Goal: Task Accomplishment & Management: Complete application form

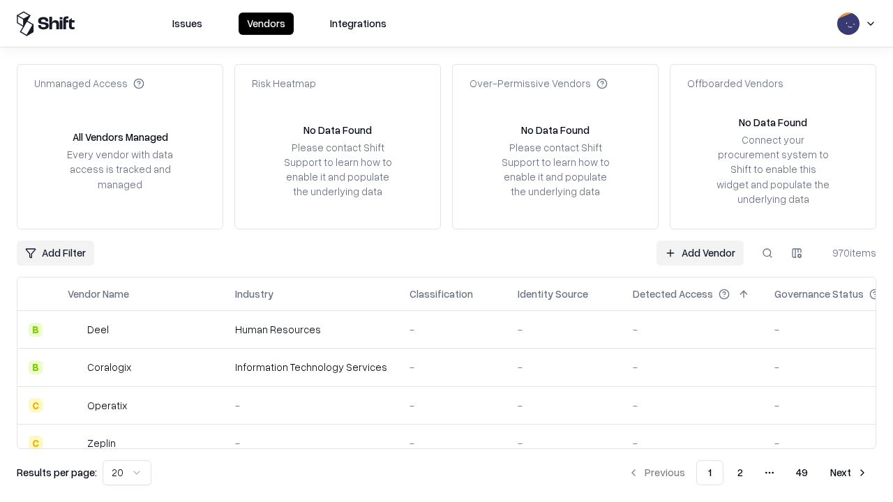
click at [700, 253] on link "Add Vendor" at bounding box center [700, 253] width 87 height 25
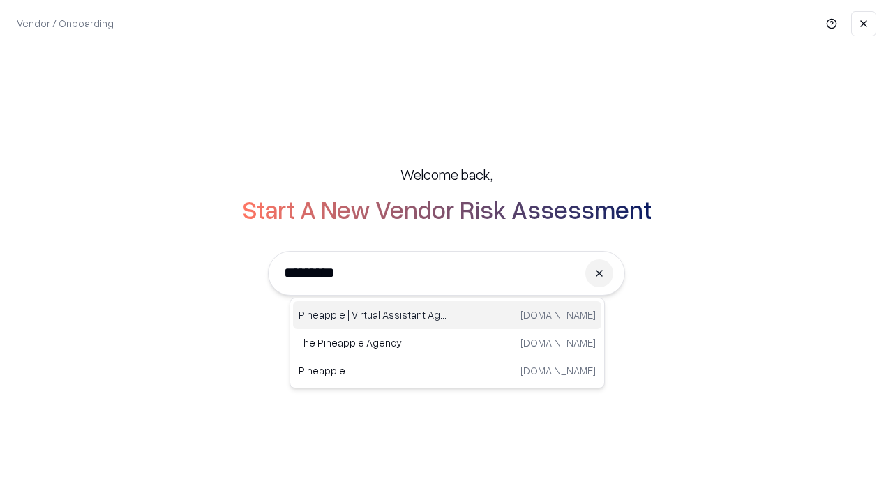
click at [447, 315] on div "Pineapple | Virtual Assistant Agency trypineapple.com" at bounding box center [447, 315] width 308 height 28
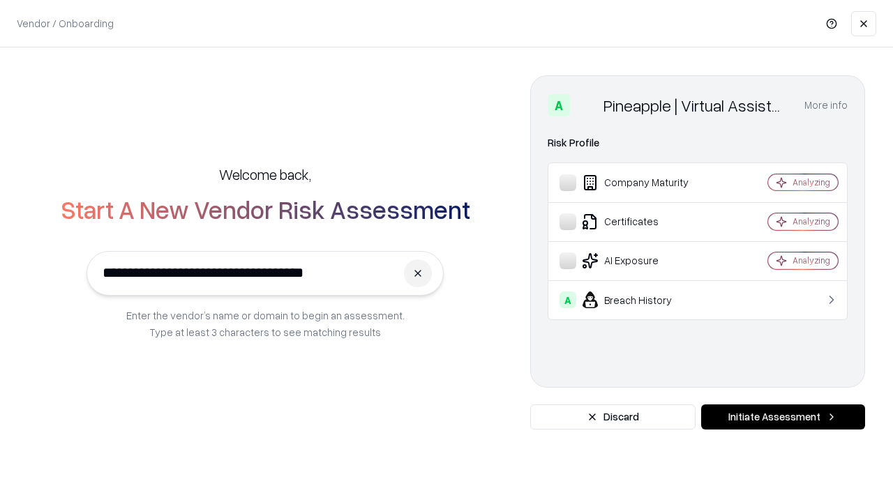
type input "**********"
click at [783, 417] on button "Initiate Assessment" at bounding box center [783, 417] width 164 height 25
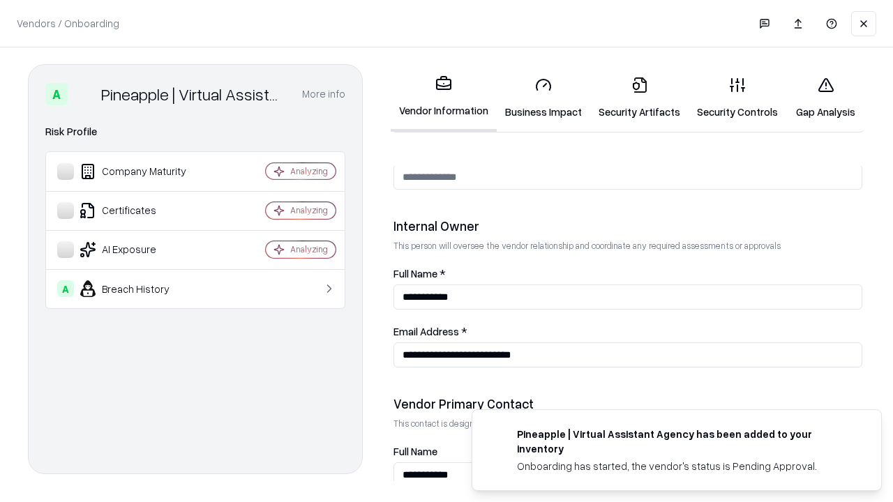
scroll to position [723, 0]
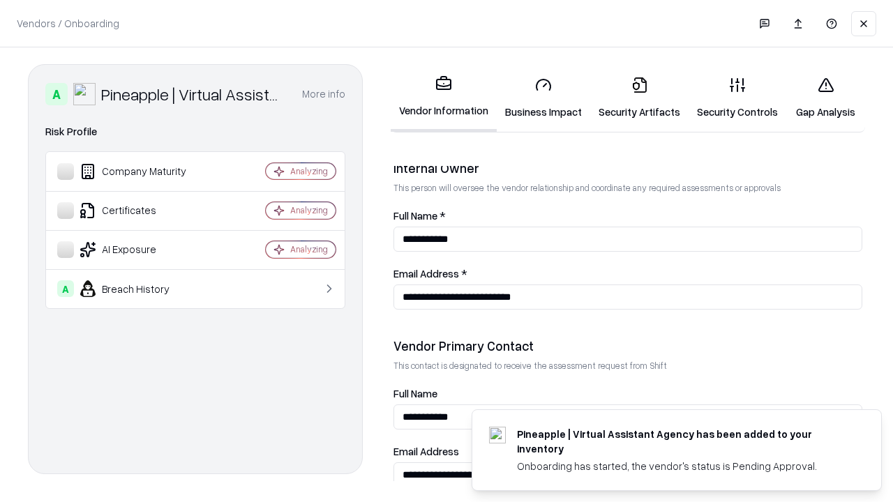
click at [544, 98] on link "Business Impact" at bounding box center [543, 98] width 93 height 65
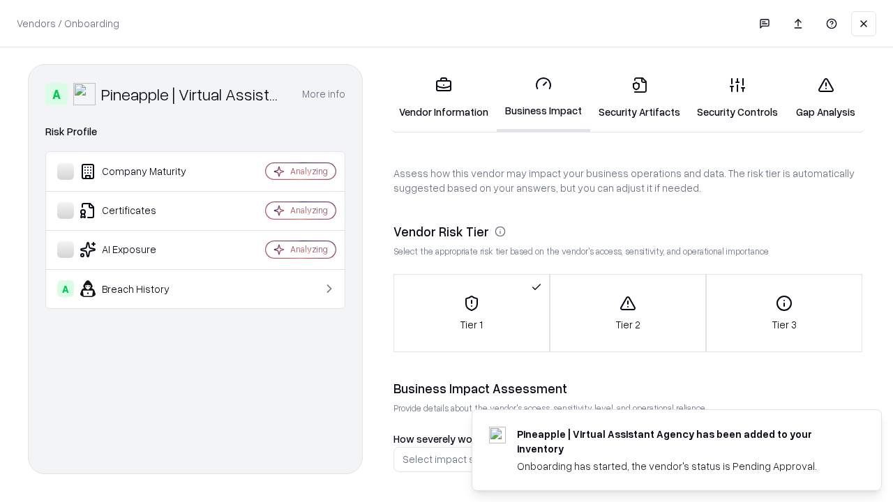
click at [639, 98] on link "Security Artifacts" at bounding box center [639, 98] width 98 height 65
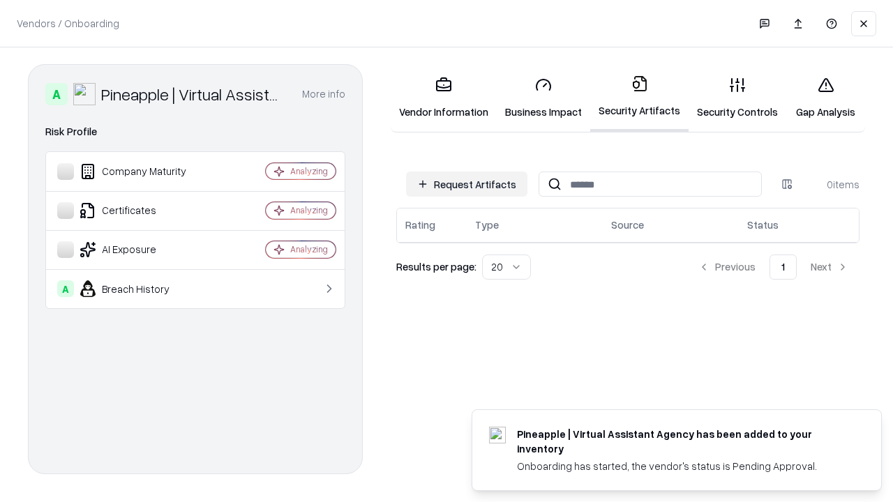
click at [467, 184] on button "Request Artifacts" at bounding box center [466, 184] width 121 height 25
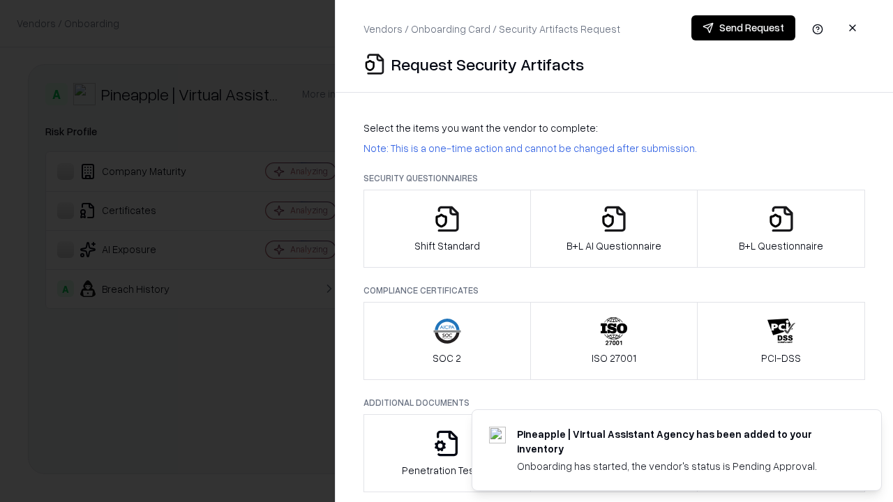
click at [447, 229] on icon "button" at bounding box center [447, 219] width 28 height 28
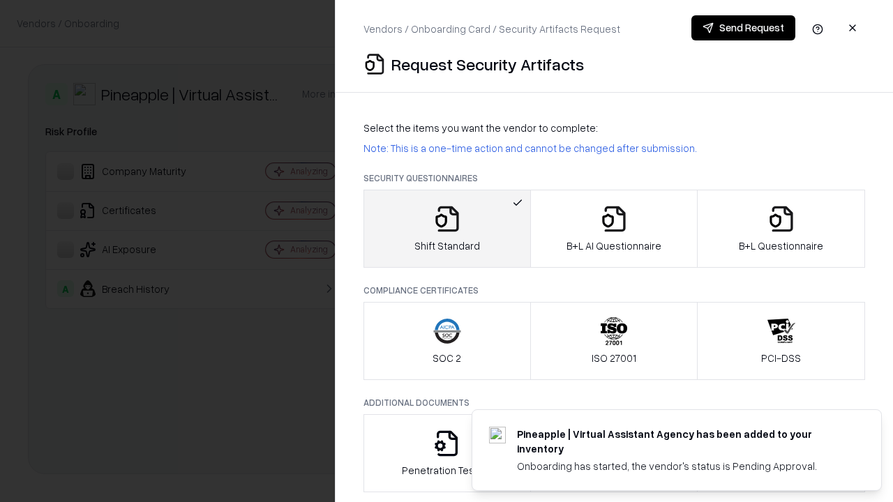
click at [743, 28] on button "Send Request" at bounding box center [743, 27] width 104 height 25
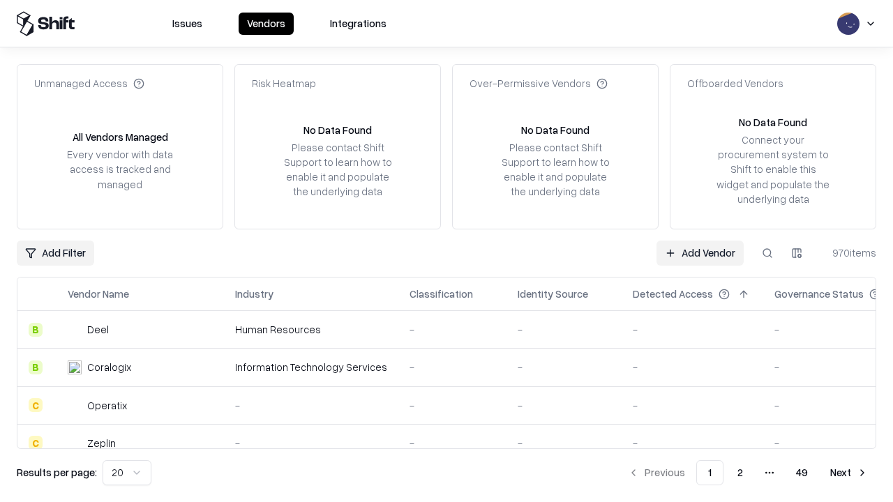
click at [767, 253] on button at bounding box center [767, 253] width 25 height 25
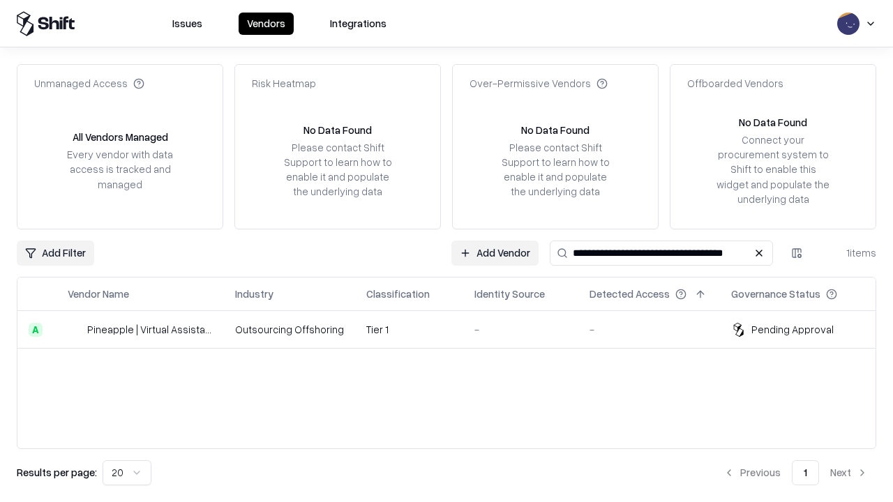
type input "**********"
click at [455, 329] on td "Tier 1" at bounding box center [409, 330] width 108 height 38
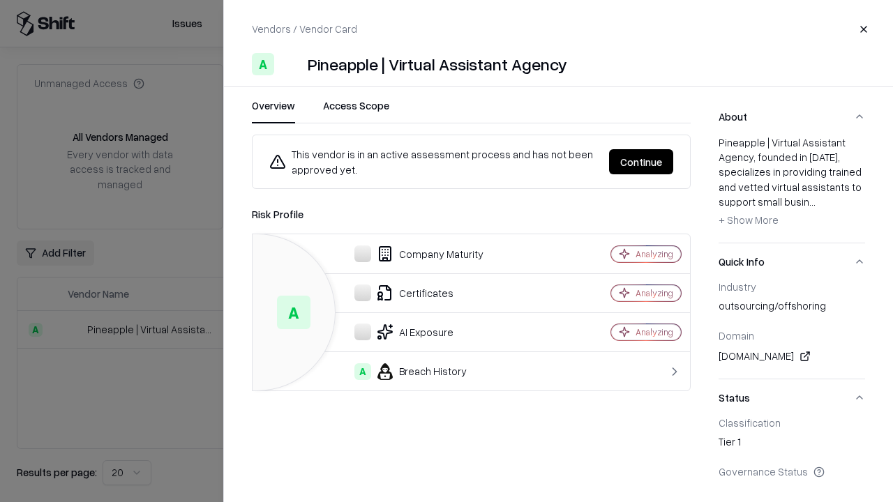
click at [641, 162] on button "Continue" at bounding box center [641, 161] width 64 height 25
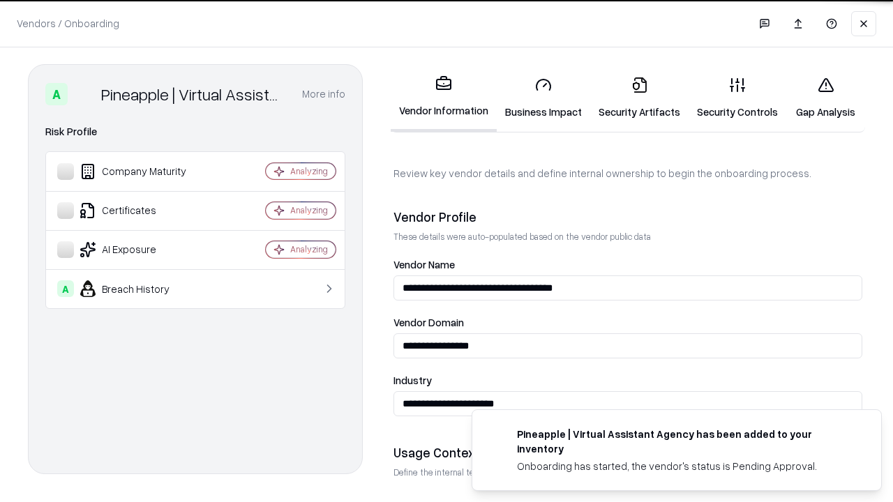
click at [639, 98] on link "Security Artifacts" at bounding box center [639, 98] width 98 height 65
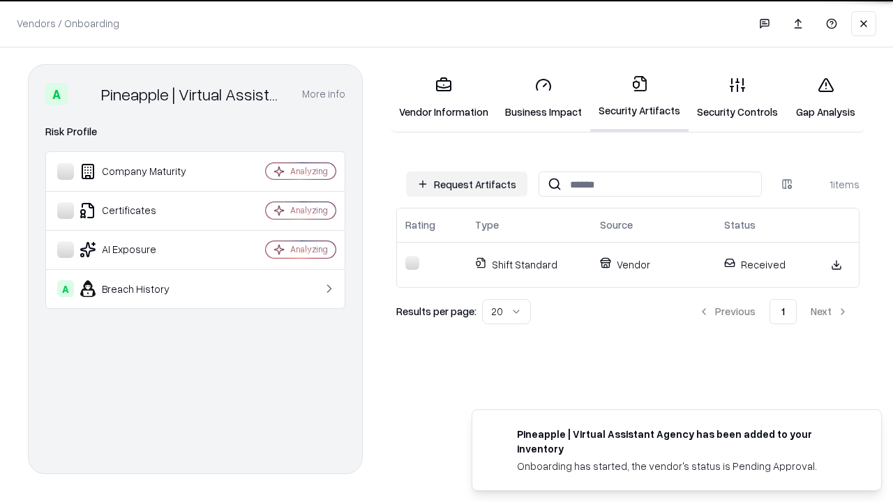
click at [825, 98] on link "Gap Analysis" at bounding box center [825, 98] width 79 height 65
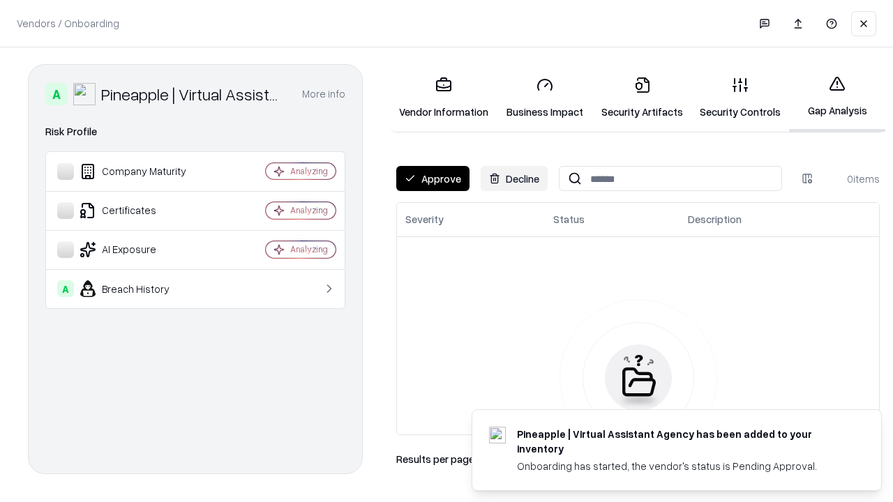
click at [433, 179] on button "Approve" at bounding box center [432, 178] width 73 height 25
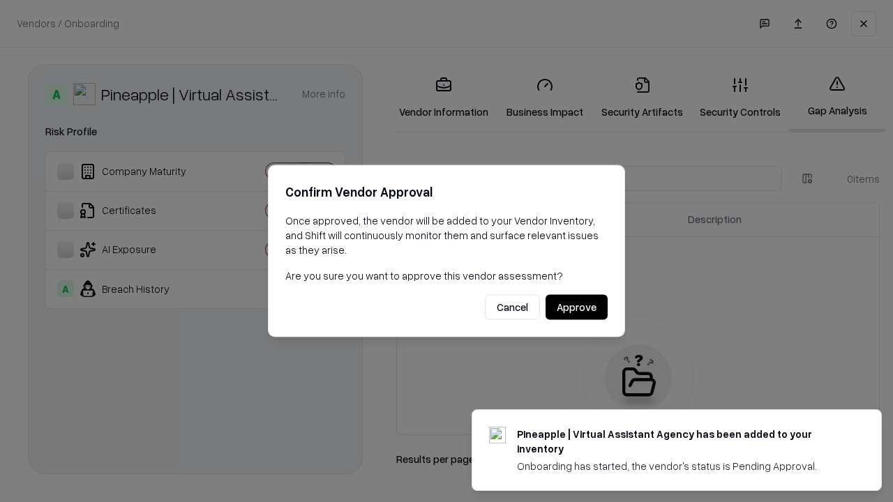
click at [576, 307] on button "Approve" at bounding box center [577, 307] width 62 height 25
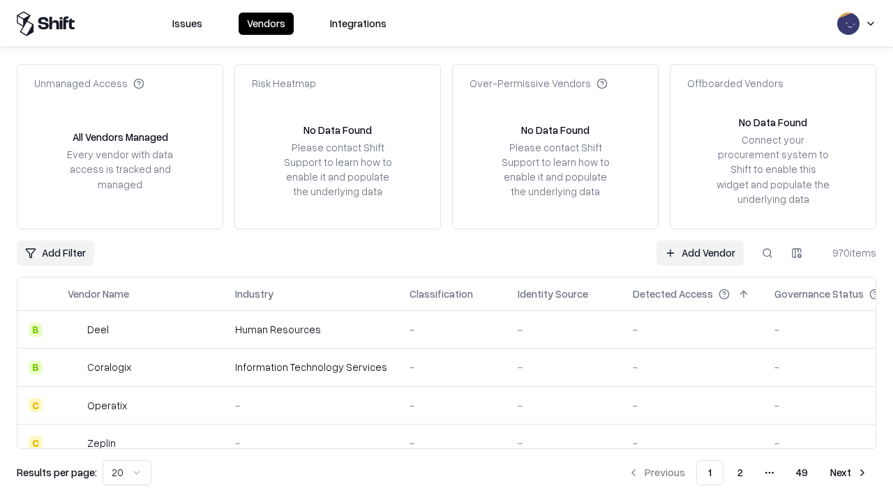
type input "**********"
click at [700, 253] on link "Add Vendor" at bounding box center [700, 253] width 87 height 25
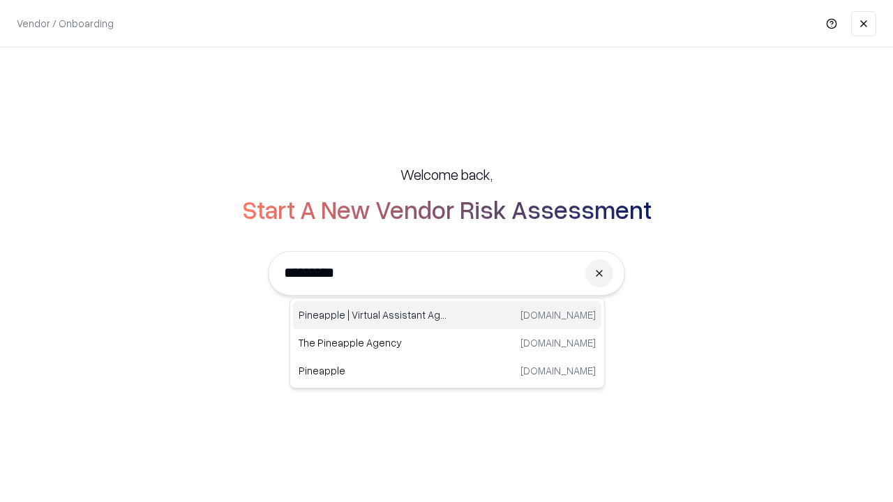
click at [447, 315] on div "Pineapple | Virtual Assistant Agency trypineapple.com" at bounding box center [447, 315] width 308 height 28
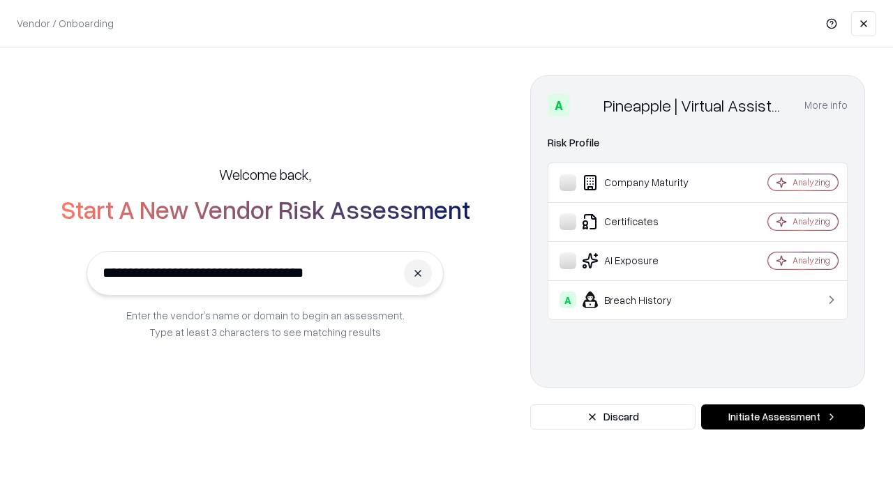
type input "**********"
click at [783, 417] on button "Initiate Assessment" at bounding box center [783, 417] width 164 height 25
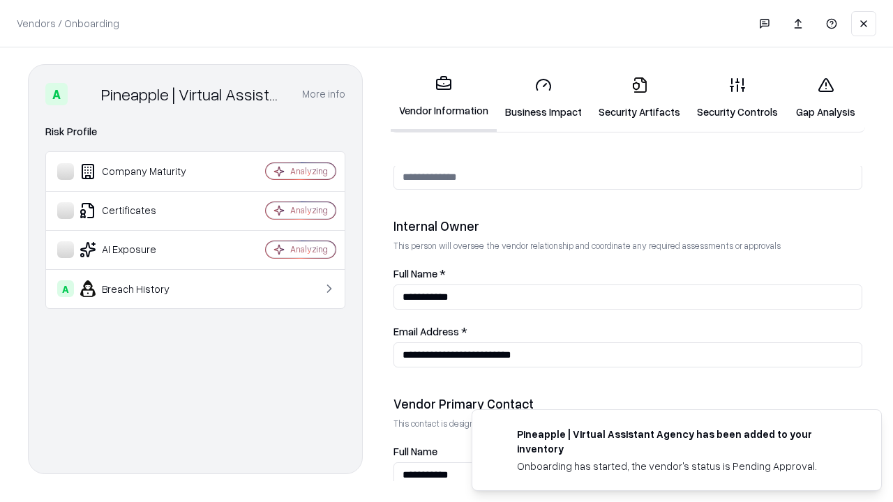
scroll to position [723, 0]
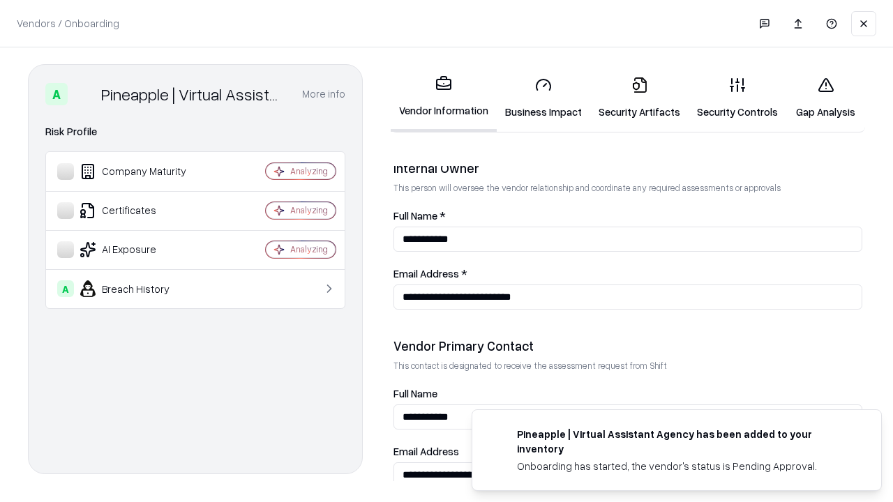
click at [825, 98] on link "Gap Analysis" at bounding box center [825, 98] width 79 height 65
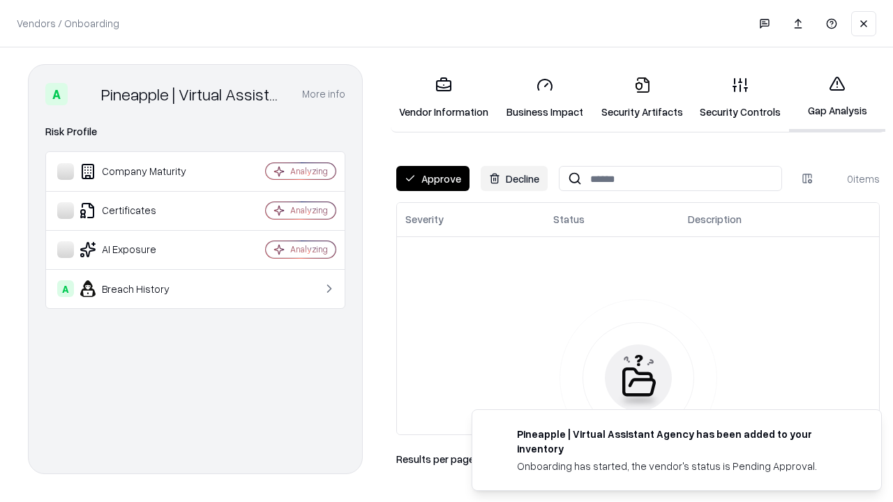
click at [433, 179] on button "Approve" at bounding box center [432, 178] width 73 height 25
